Goal: Navigation & Orientation: Go to known website

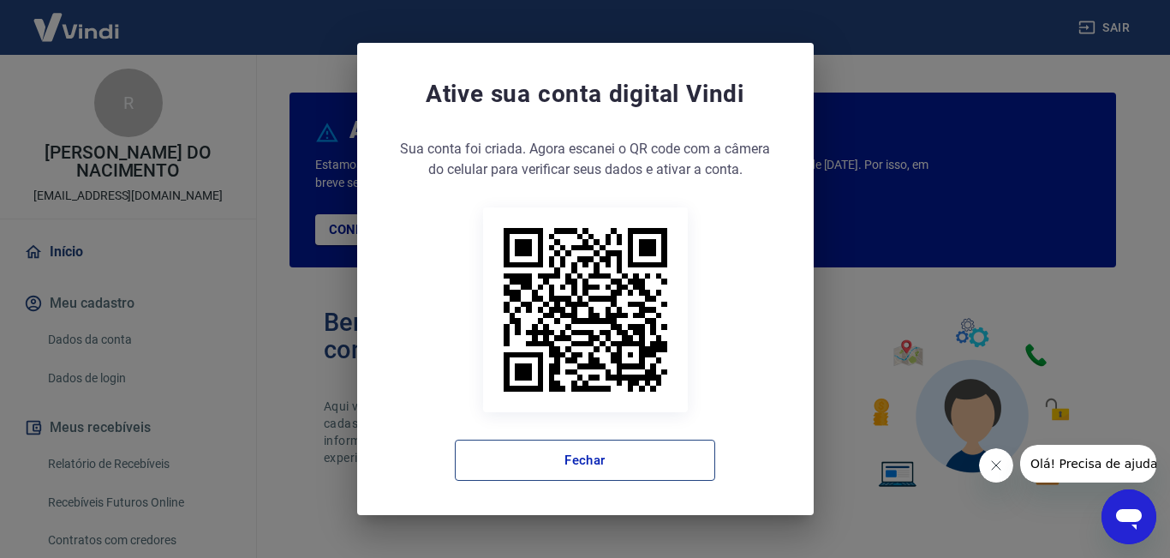
click at [553, 460] on button "Fechar" at bounding box center [585, 459] width 260 height 41
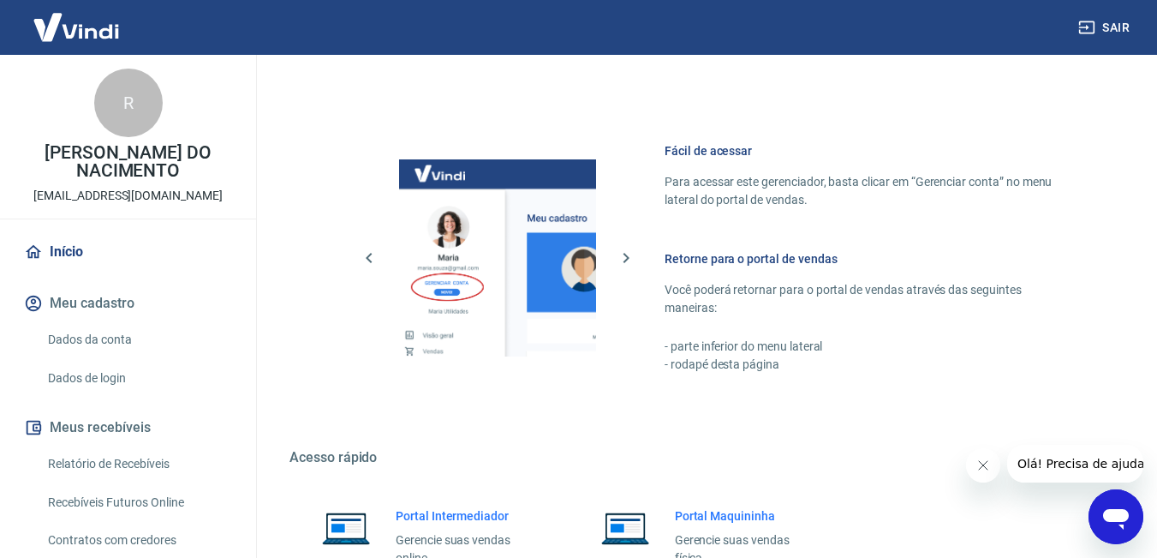
scroll to position [1025, 0]
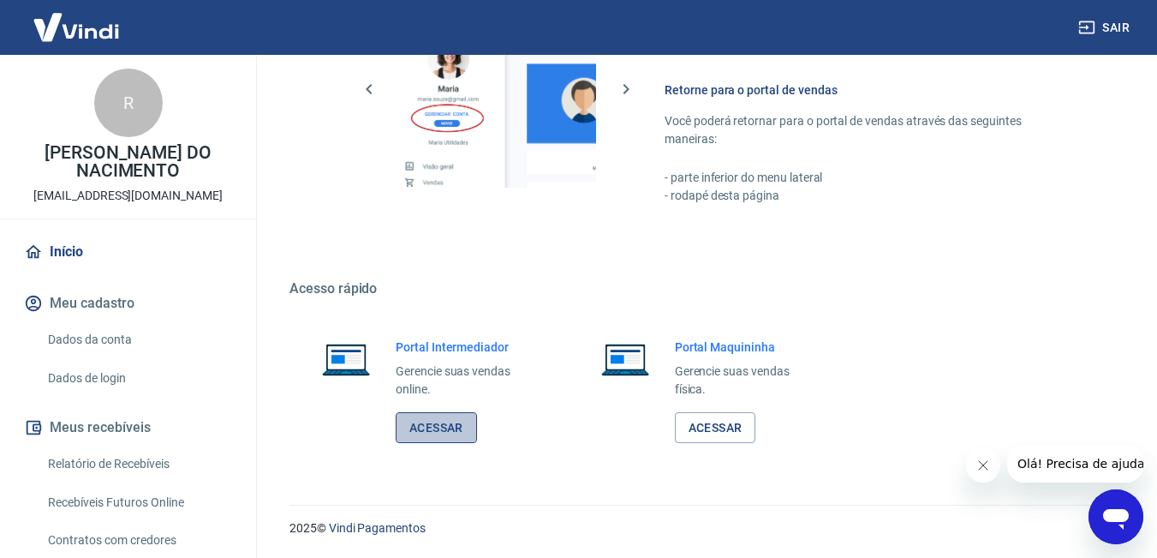
click at [437, 427] on link "Acessar" at bounding box center [436, 428] width 81 height 32
